Goal: Task Accomplishment & Management: Manage account settings

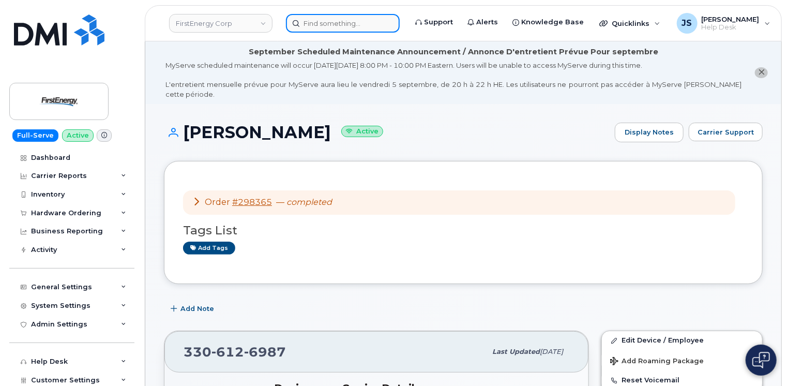
drag, startPoint x: 0, startPoint y: 0, endPoint x: 317, endPoint y: 27, distance: 318.2
click at [317, 27] on input at bounding box center [343, 23] width 114 height 19
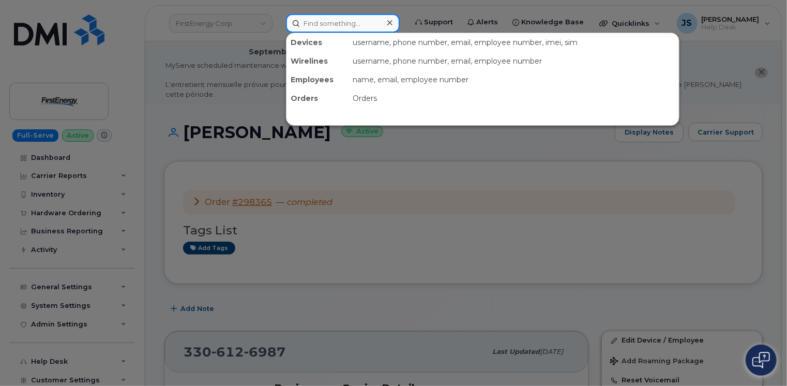
paste input "296102"
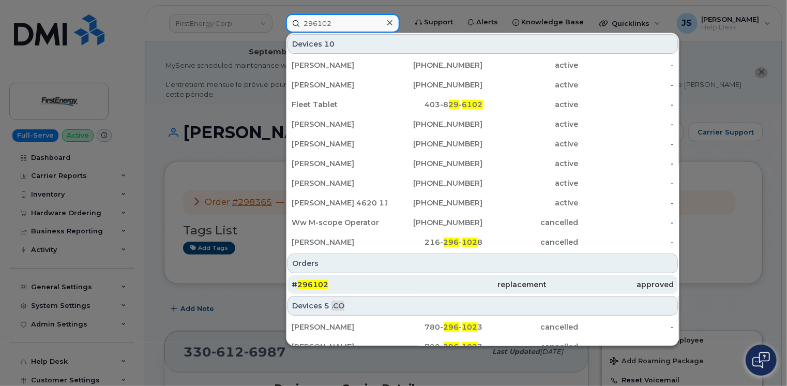
type input "296102"
click at [326, 284] on span "296102" at bounding box center [312, 284] width 31 height 9
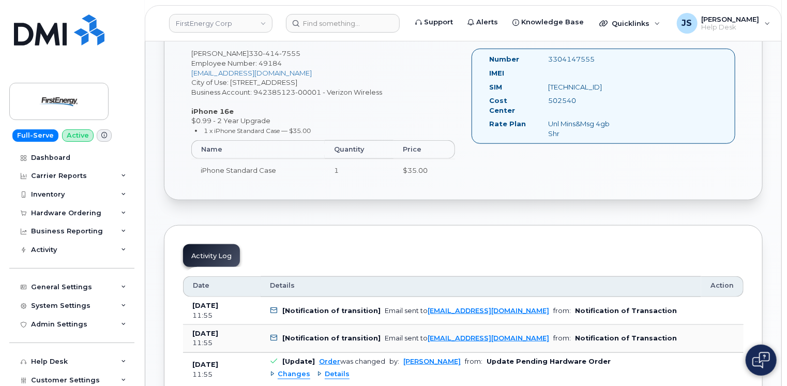
scroll to position [465, 0]
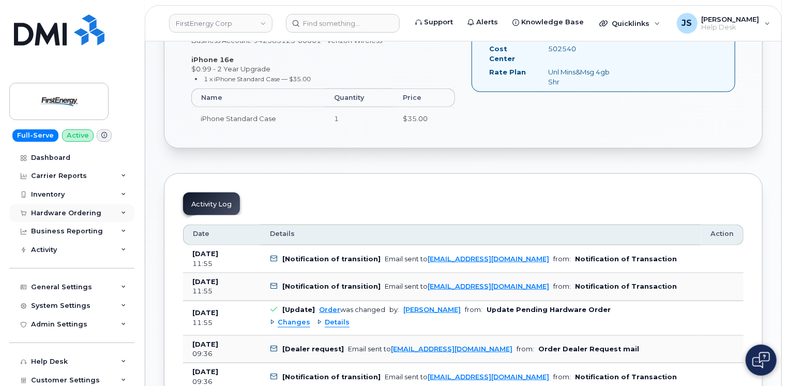
click at [122, 210] on icon at bounding box center [123, 212] width 5 height 5
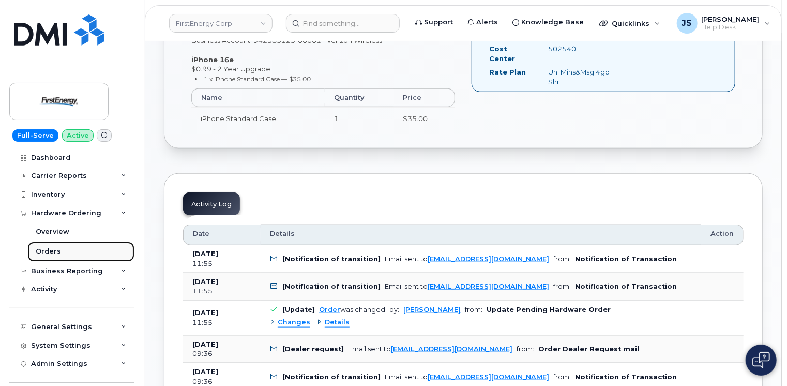
click at [58, 249] on div "Orders" at bounding box center [48, 251] width 25 height 9
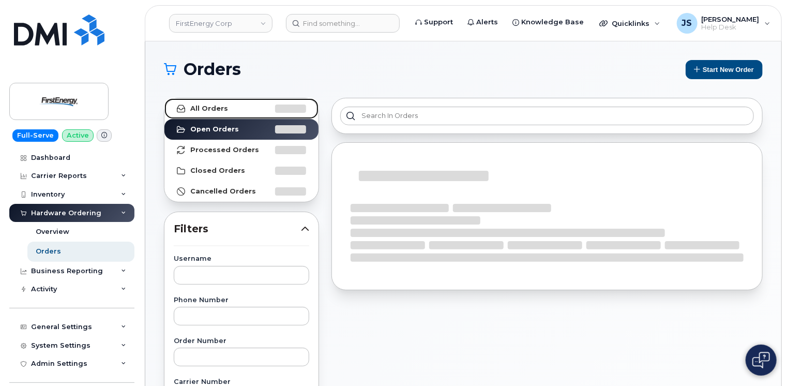
click at [218, 106] on strong "All Orders" at bounding box center [209, 108] width 38 height 8
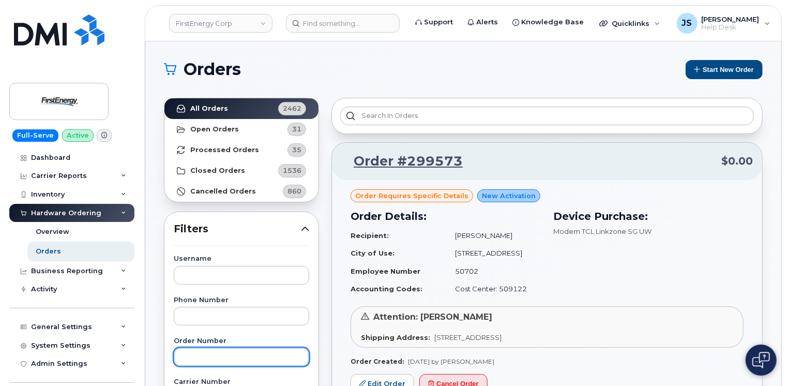
paste input "296102"
type input "296102"
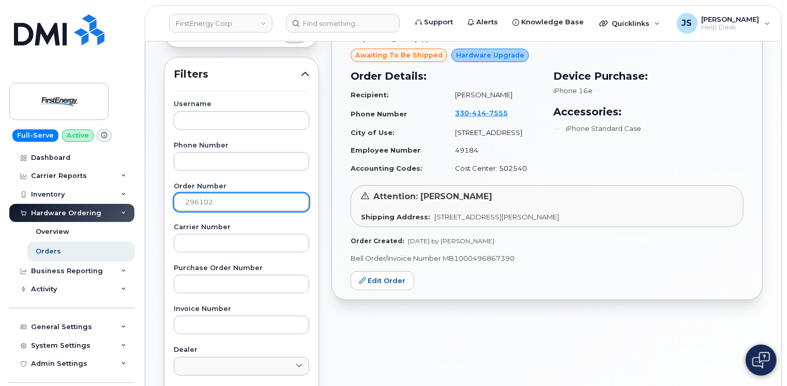
scroll to position [155, 0]
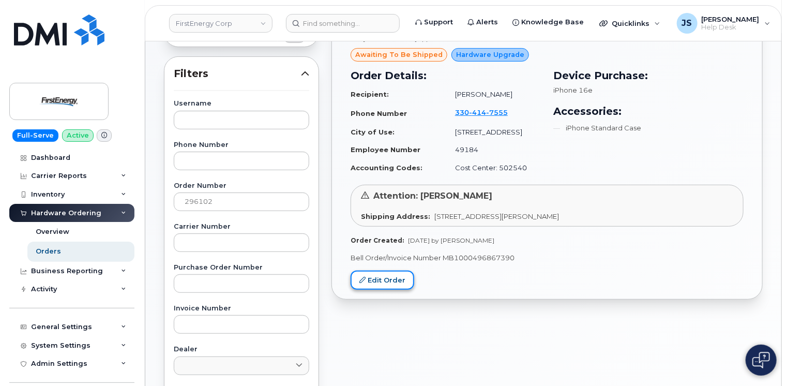
click at [372, 283] on link "Edit Order" at bounding box center [383, 279] width 64 height 19
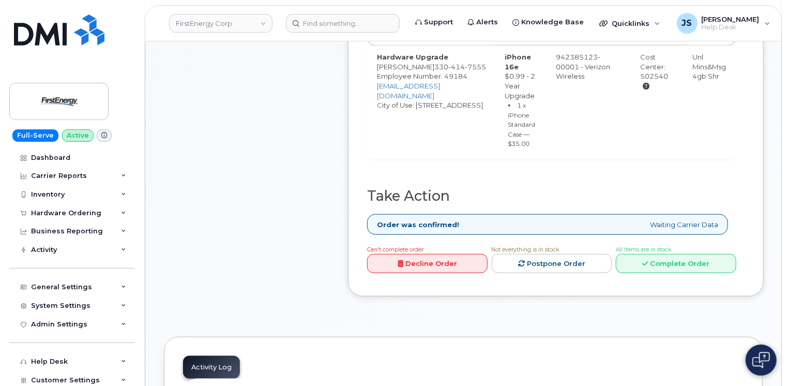
scroll to position [569, 0]
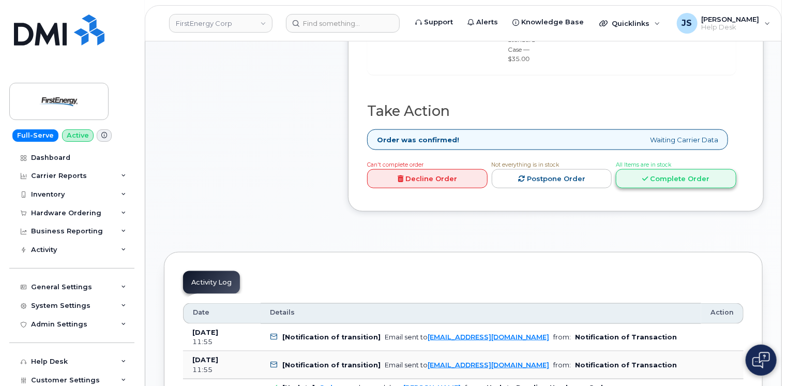
click at [704, 174] on link "Complete Order" at bounding box center [676, 178] width 121 height 19
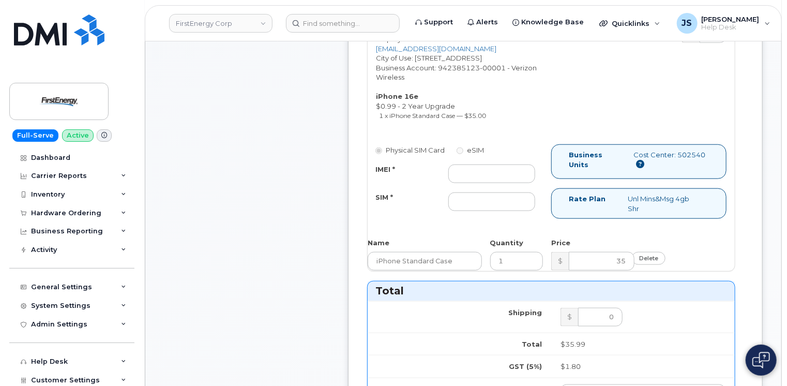
scroll to position [517, 0]
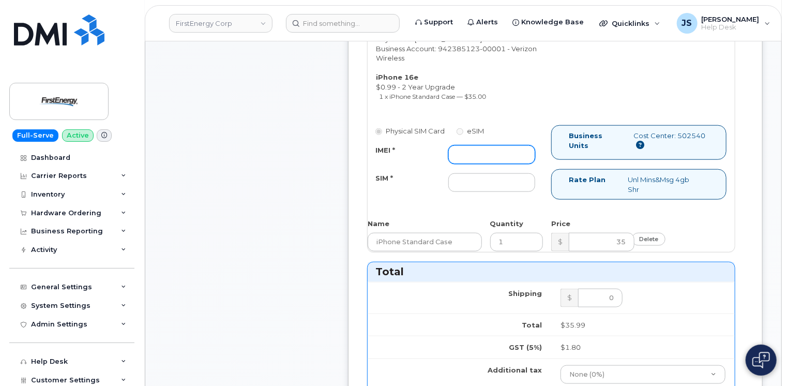
paste input "354566765765450"
type input "354566765765450"
click at [482, 187] on input "SIM *" at bounding box center [491, 182] width 87 height 19
type input "N/A"
click at [391, 185] on div "SIM *" at bounding box center [404, 180] width 73 height 14
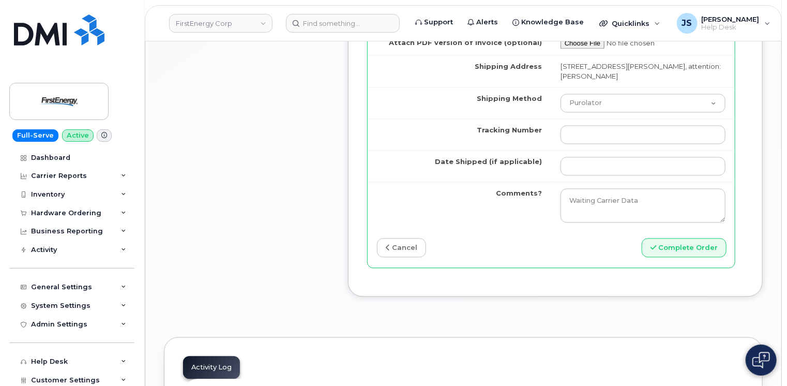
scroll to position [1034, 0]
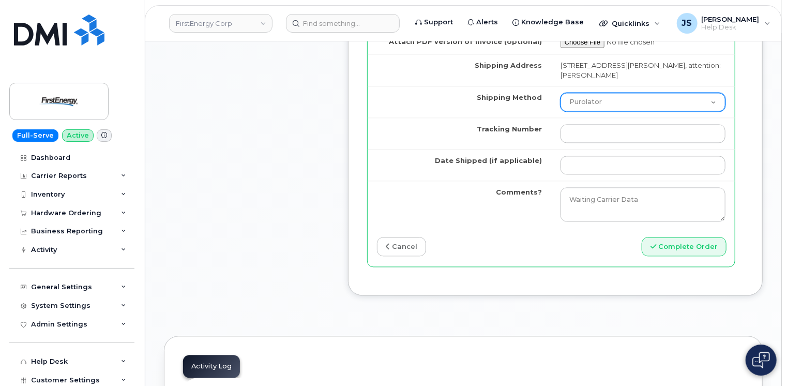
click at [596, 98] on select "Purolator UPS FedEx Canada Post Courier Other Drop Off Pick Up" at bounding box center [643, 102] width 165 height 19
select select "UPS"
click at [561, 93] on select "Purolator UPS FedEx Canada Post Courier Other Drop Off Pick Up" at bounding box center [643, 102] width 165 height 19
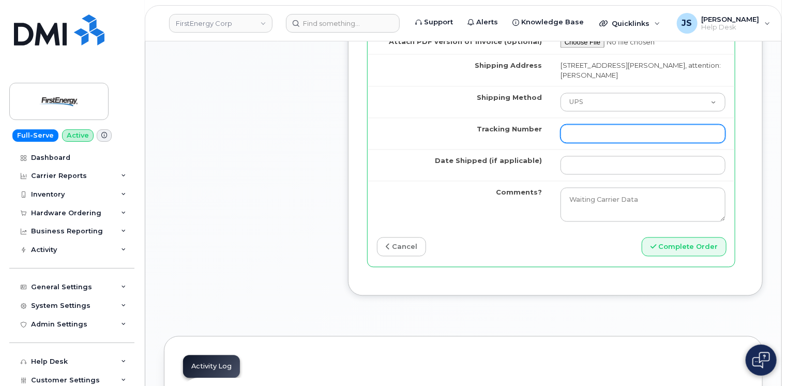
paste input "1ZHF11964222577334"
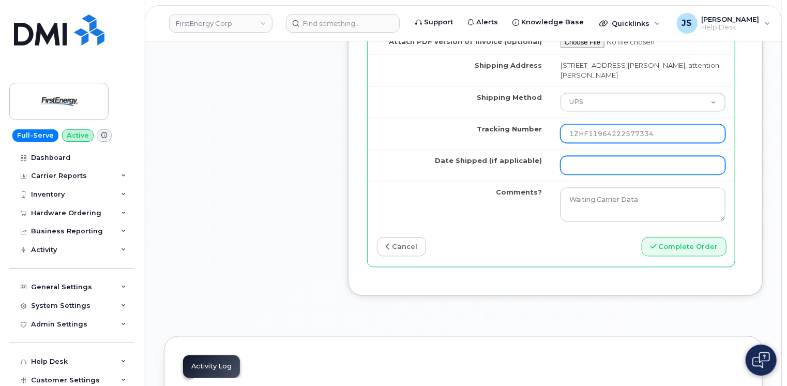
type input "1ZHF11964222577334"
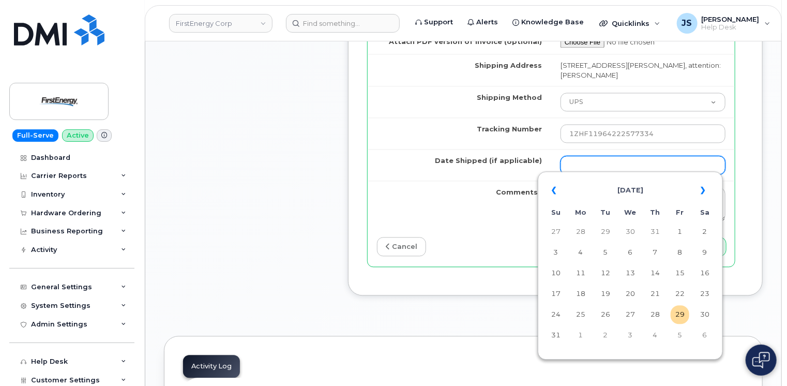
click at [608, 158] on input "Date Shipped (if applicable)" at bounding box center [643, 165] width 165 height 19
click at [683, 270] on td "15" at bounding box center [680, 273] width 19 height 19
type input "2025-08-15"
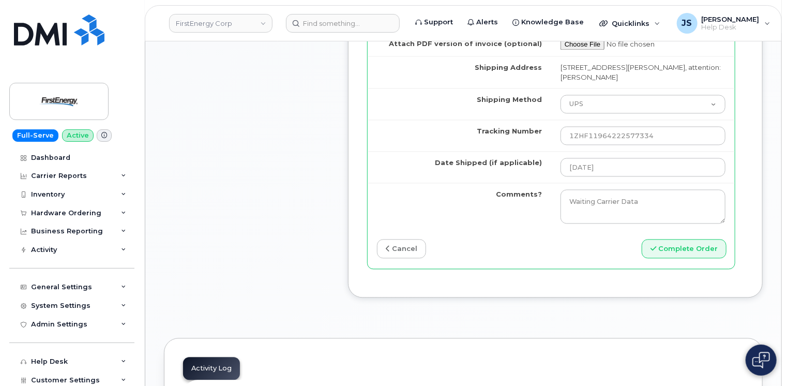
scroll to position [1086, 0]
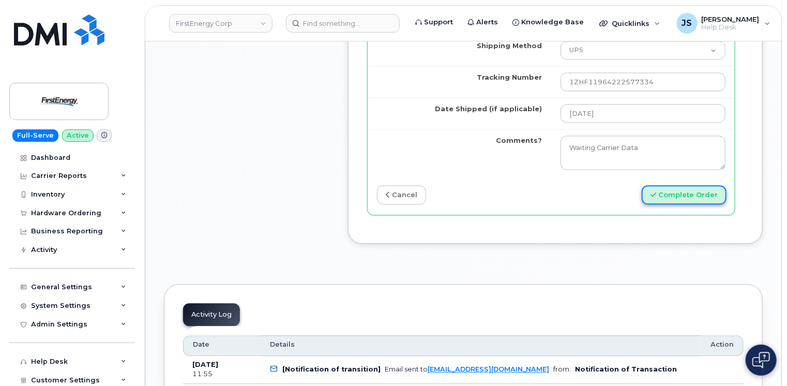
click at [680, 188] on button "Complete Order" at bounding box center [684, 194] width 85 height 19
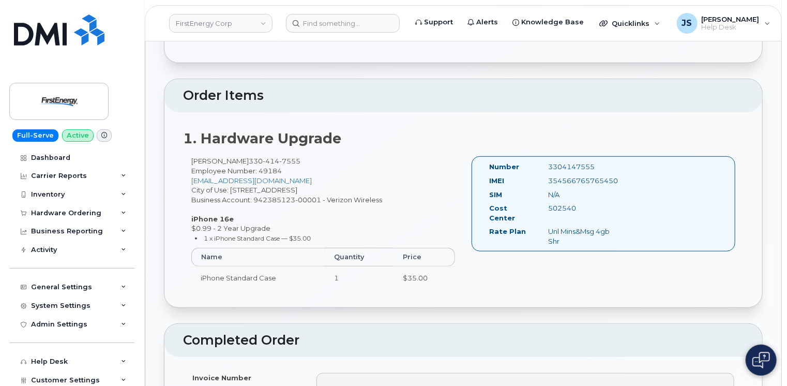
scroll to position [310, 0]
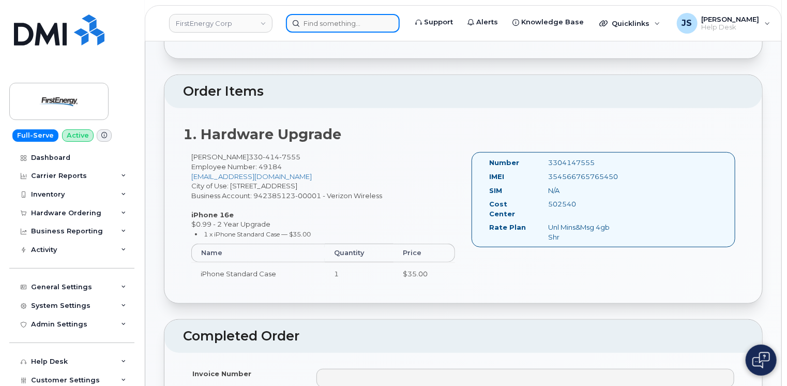
click at [365, 21] on input at bounding box center [343, 23] width 114 height 19
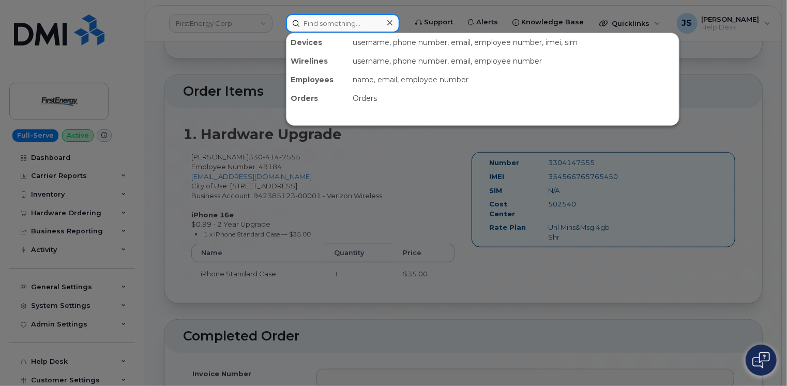
paste input "234-855-2291"
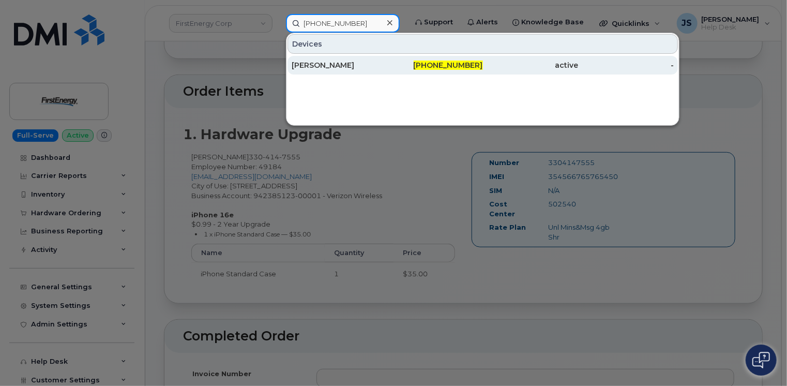
type input "234-855-2291"
click at [387, 56] on div "JAMES HELMETZI" at bounding box center [435, 65] width 96 height 19
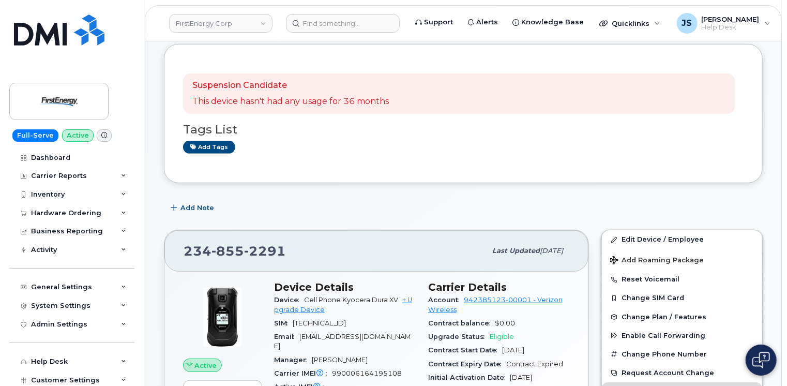
scroll to position [155, 0]
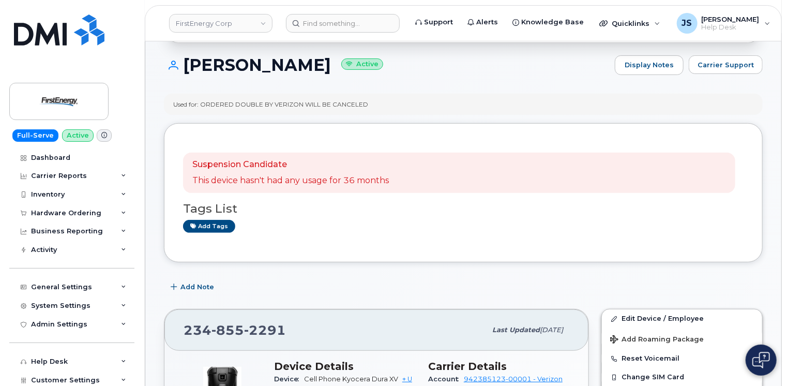
drag, startPoint x: 375, startPoint y: 94, endPoint x: 172, endPoint y: 96, distance: 203.3
click at [172, 96] on div "Used for: ORDERED DOUBLE BY VERIZON WILL BE CANCELED" at bounding box center [463, 104] width 599 height 21
copy div "Used for: ORDERED DOUBLE BY VERIZON WILL BE CANCELED"
